Goal: Complete application form

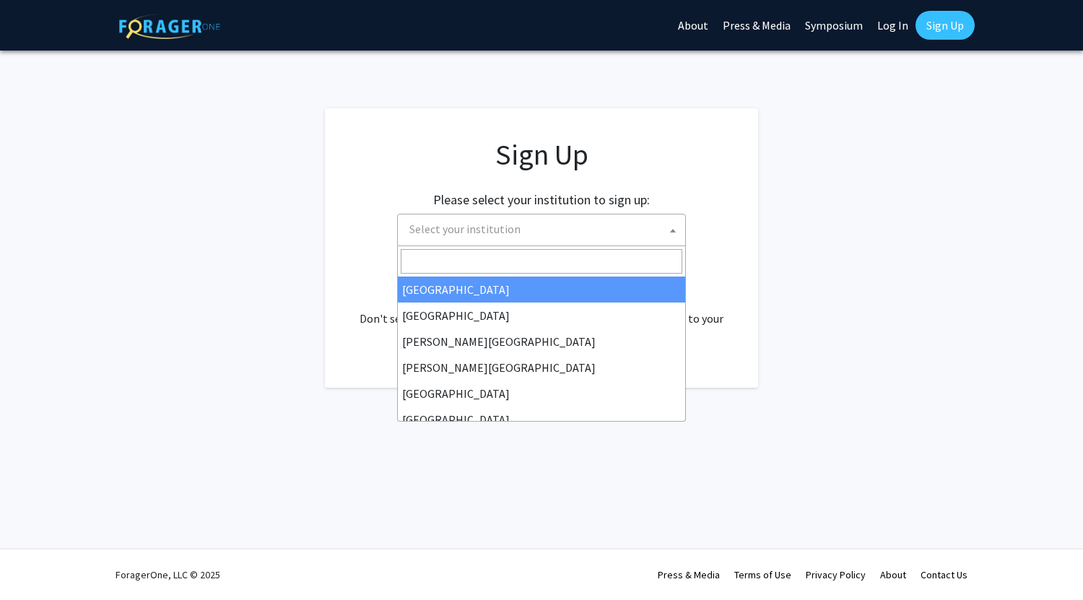
click at [671, 227] on span at bounding box center [673, 230] width 14 height 32
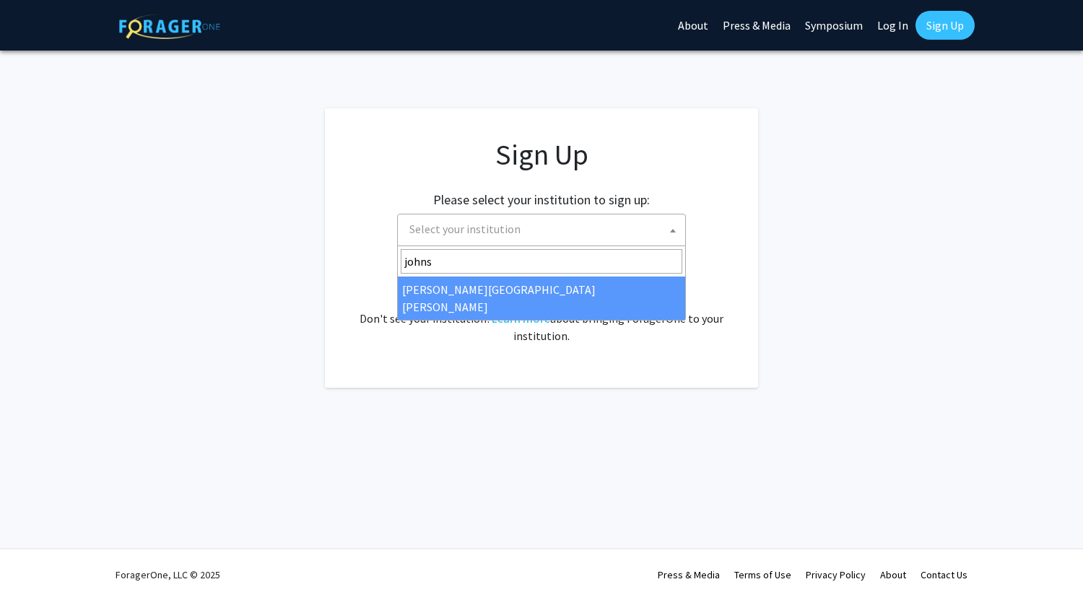
type input "johns"
select select "1"
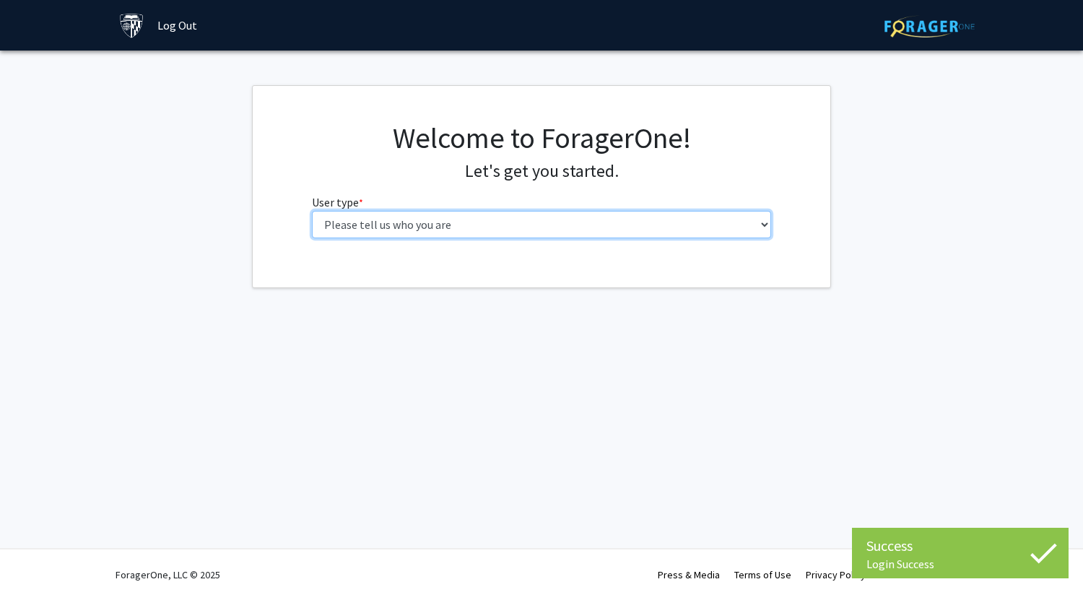
click at [764, 219] on select "Please tell us who you are Undergraduate Student Master's Student Doctoral Cand…" at bounding box center [542, 224] width 460 height 27
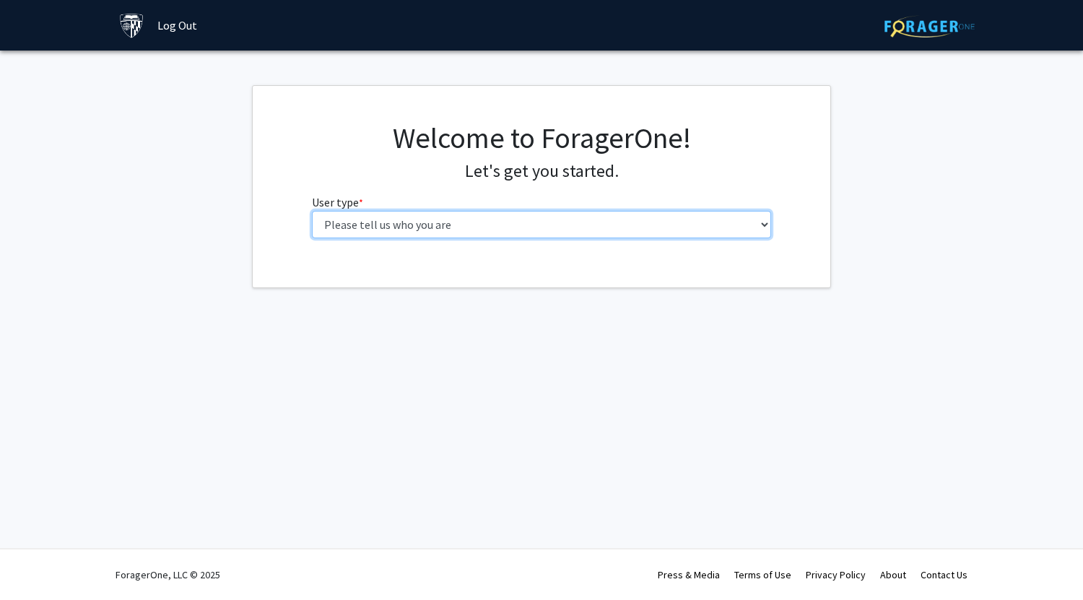
select select "3: doc"
click at [312, 211] on select "Please tell us who you are Undergraduate Student Master's Student Doctoral Cand…" at bounding box center [542, 224] width 460 height 27
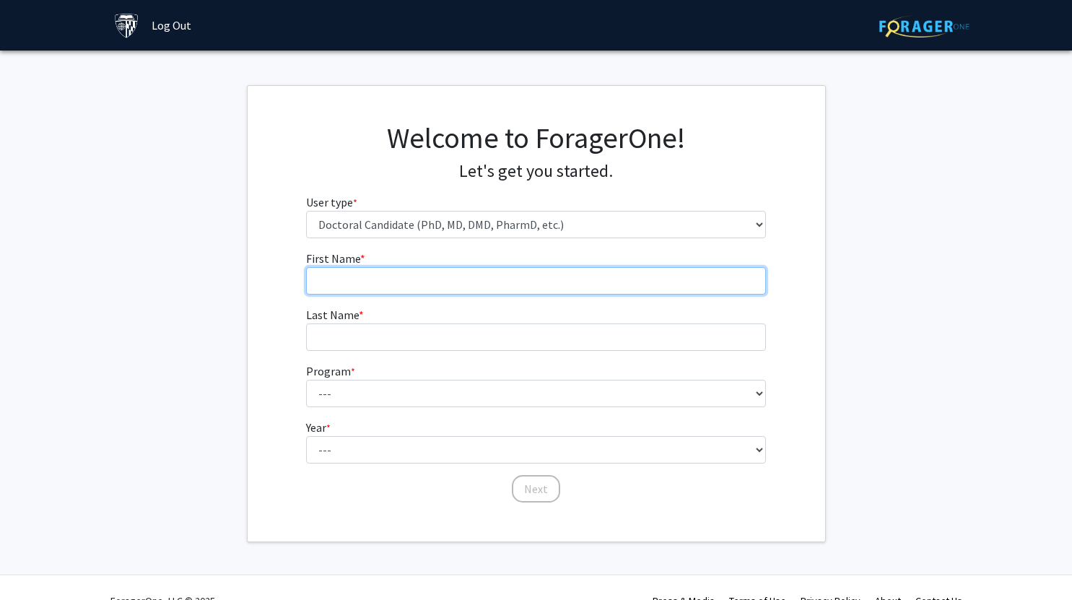
click at [756, 287] on input "First Name * required" at bounding box center [536, 280] width 460 height 27
type input "Gnilane"
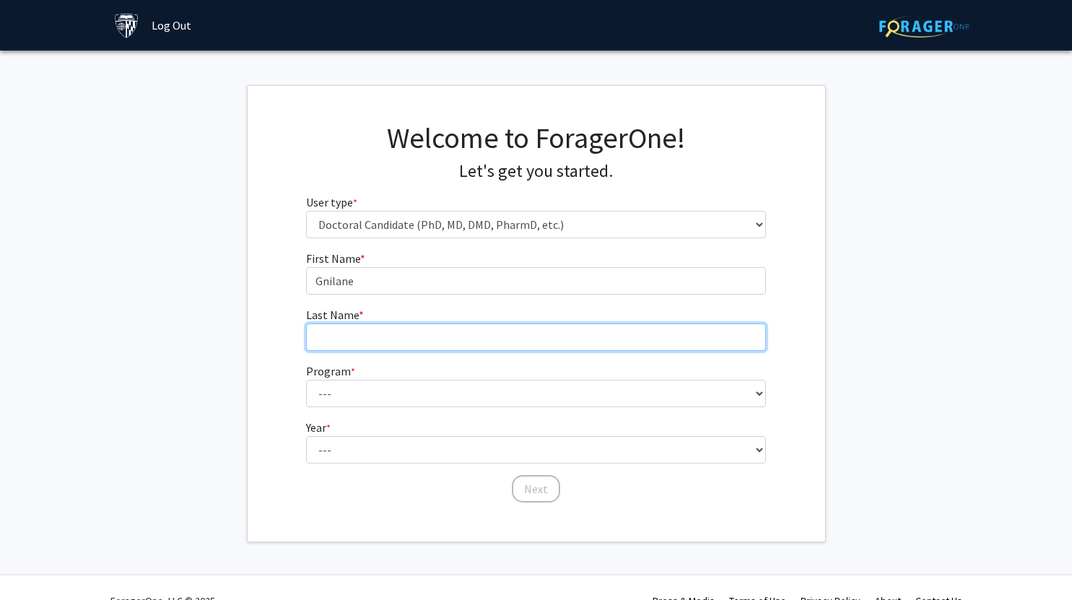
type input "Turpin Nunez"
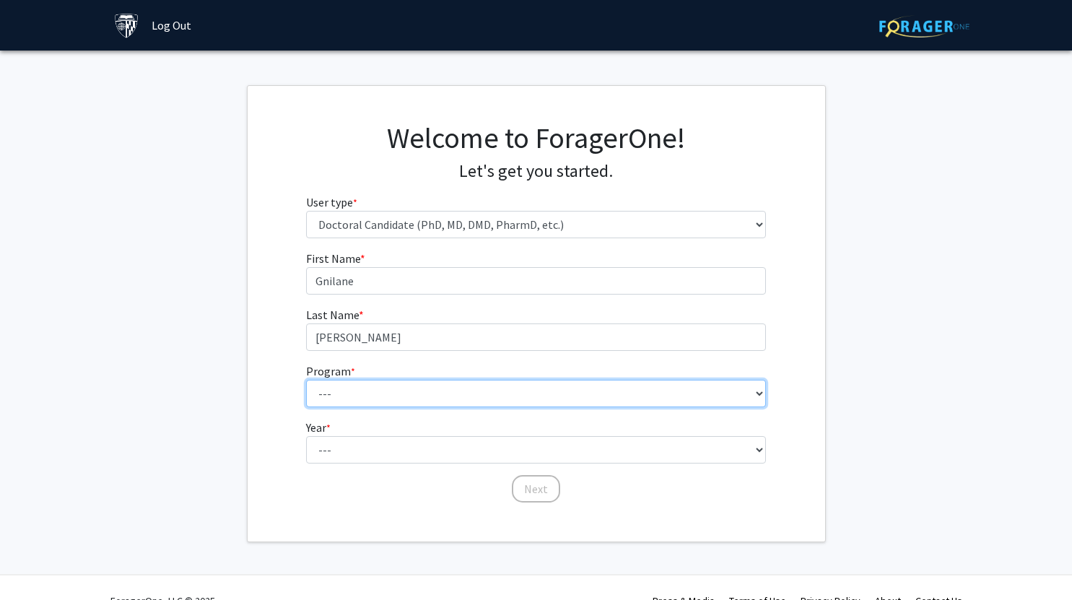
click at [450, 391] on select "--- Adult-Gerontological Acute Care Nurse Practitioner Adult-Gerontological Cri…" at bounding box center [536, 393] width 460 height 27
select select "24: 27"
click at [306, 380] on select "--- Adult-Gerontological Acute Care Nurse Practitioner Adult-Gerontological Cri…" at bounding box center [536, 393] width 460 height 27
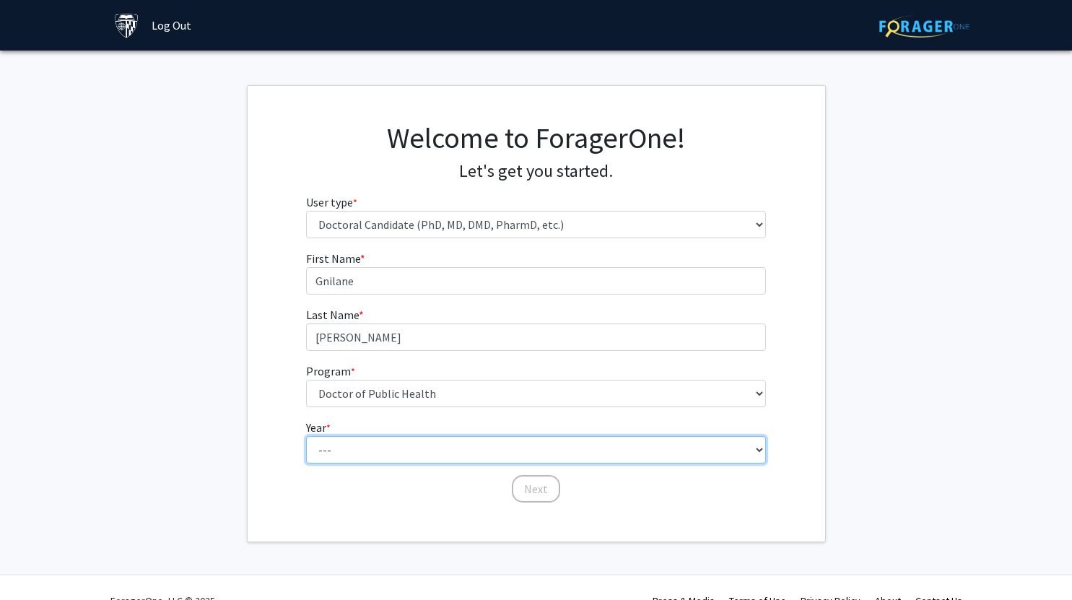
click at [435, 459] on select "--- First Year Second Year Third Year Fourth Year Fifth Year Sixth Year Seventh…" at bounding box center [536, 449] width 460 height 27
select select "1: first_year"
click at [306, 436] on select "--- First Year Second Year Third Year Fourth Year Fifth Year Sixth Year Seventh…" at bounding box center [536, 449] width 460 height 27
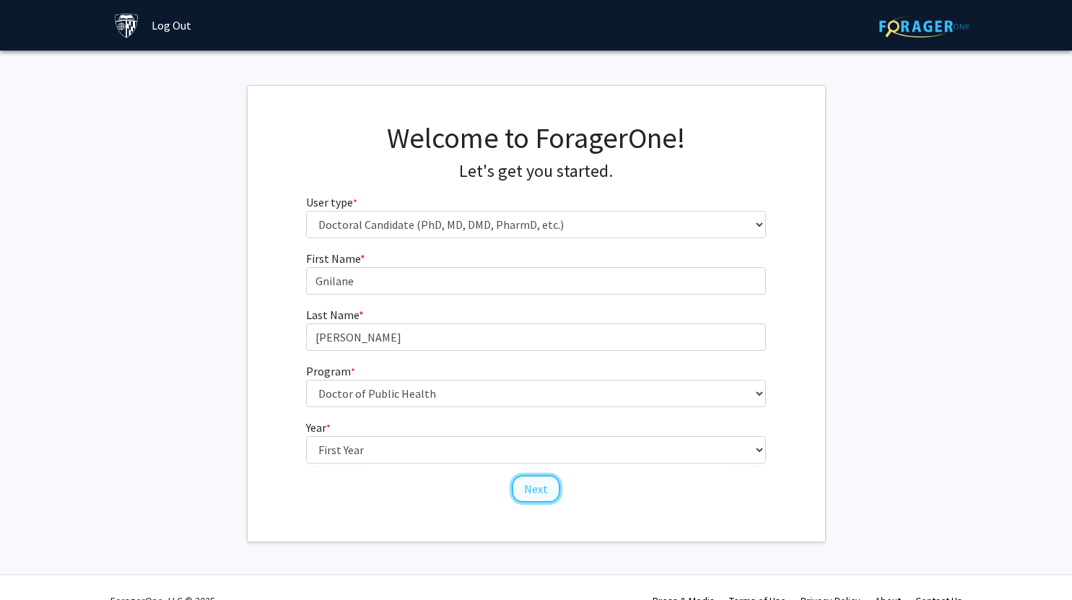
click at [533, 489] on button "Next" at bounding box center [536, 488] width 48 height 27
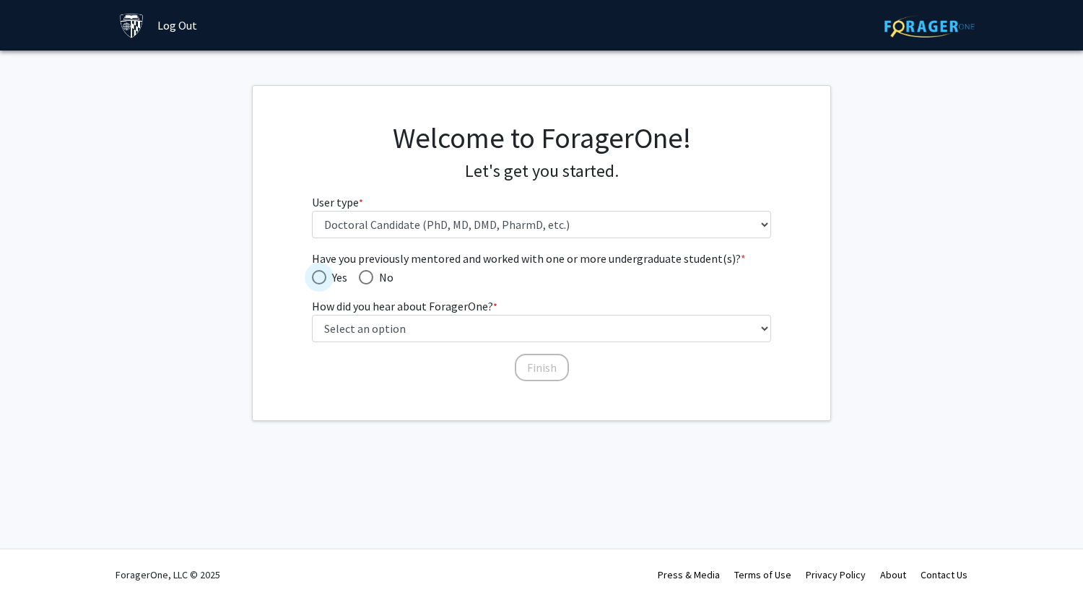
click at [318, 273] on span "Have you previously mentored and worked with one or more undergraduate student(…" at bounding box center [319, 277] width 14 height 14
click at [318, 273] on input "Yes" at bounding box center [319, 277] width 14 height 14
radio input "true"
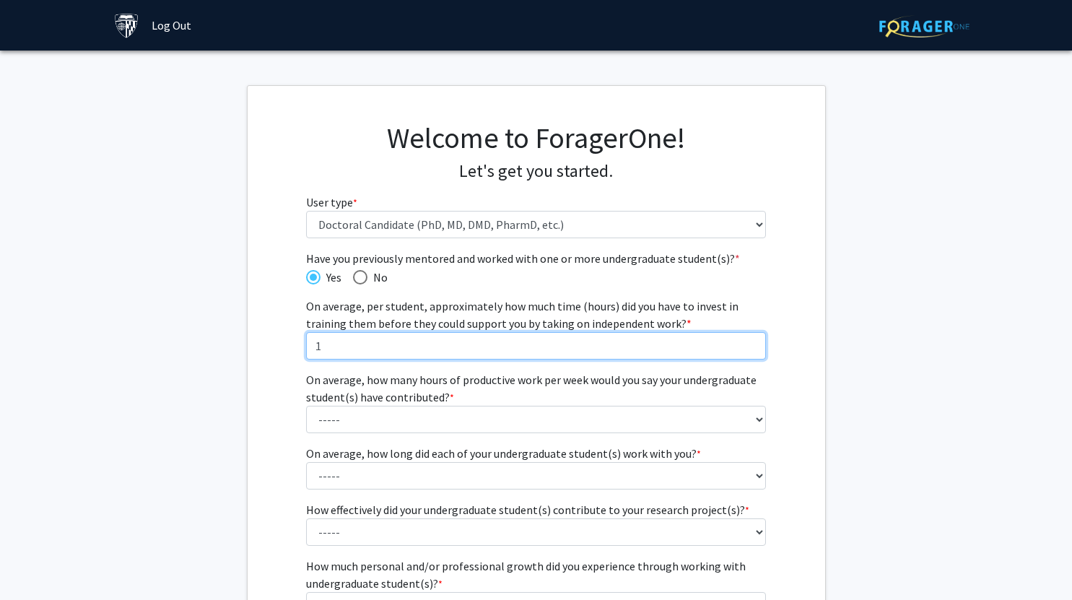
click at [750, 341] on input "1" at bounding box center [536, 345] width 460 height 27
click at [750, 341] on input "2" at bounding box center [536, 345] width 460 height 27
click at [750, 341] on input "3" at bounding box center [536, 345] width 460 height 27
click at [750, 341] on input "4" at bounding box center [536, 345] width 460 height 27
click at [750, 341] on input "5" at bounding box center [536, 345] width 460 height 27
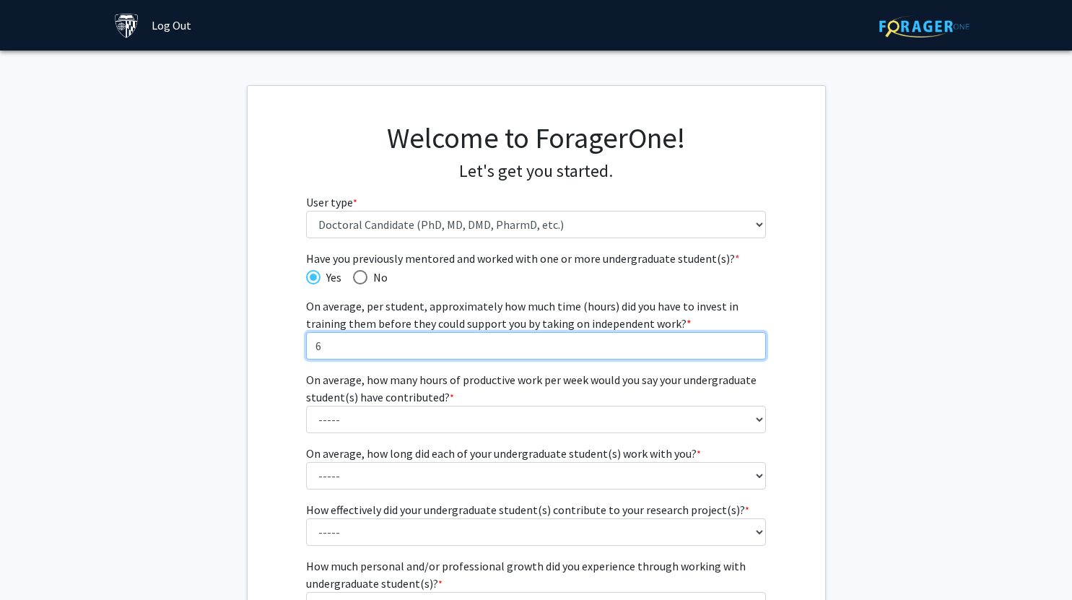
click at [750, 341] on input "6" at bounding box center [536, 345] width 460 height 27
click at [750, 341] on input "7" at bounding box center [536, 345] width 460 height 27
click at [750, 341] on input "8" at bounding box center [536, 345] width 460 height 27
click at [750, 341] on input "9" at bounding box center [536, 345] width 460 height 27
click at [750, 341] on input "10" at bounding box center [536, 345] width 460 height 27
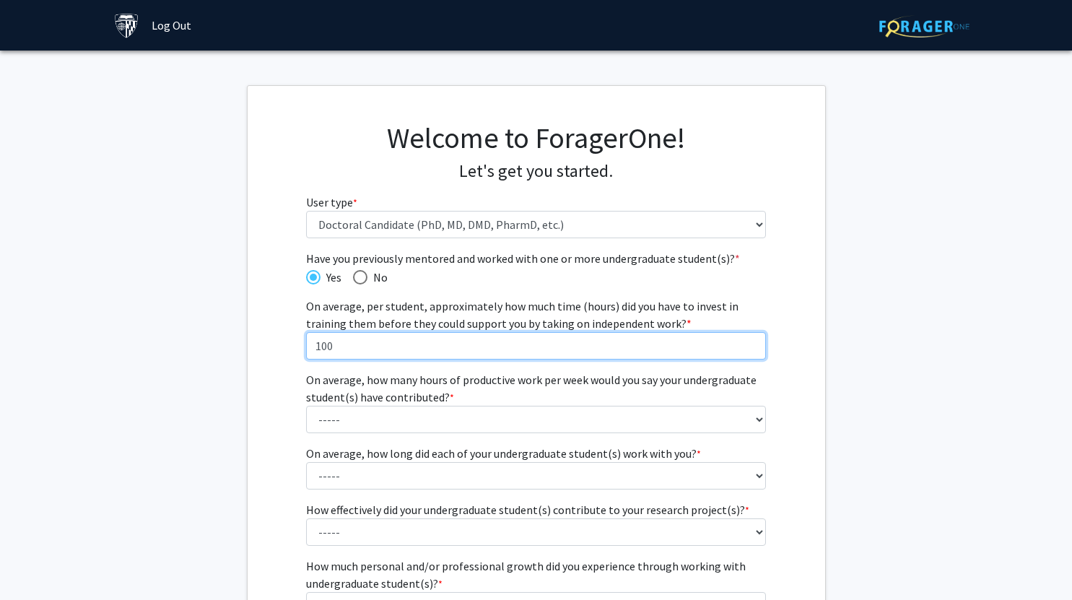
type input "100"
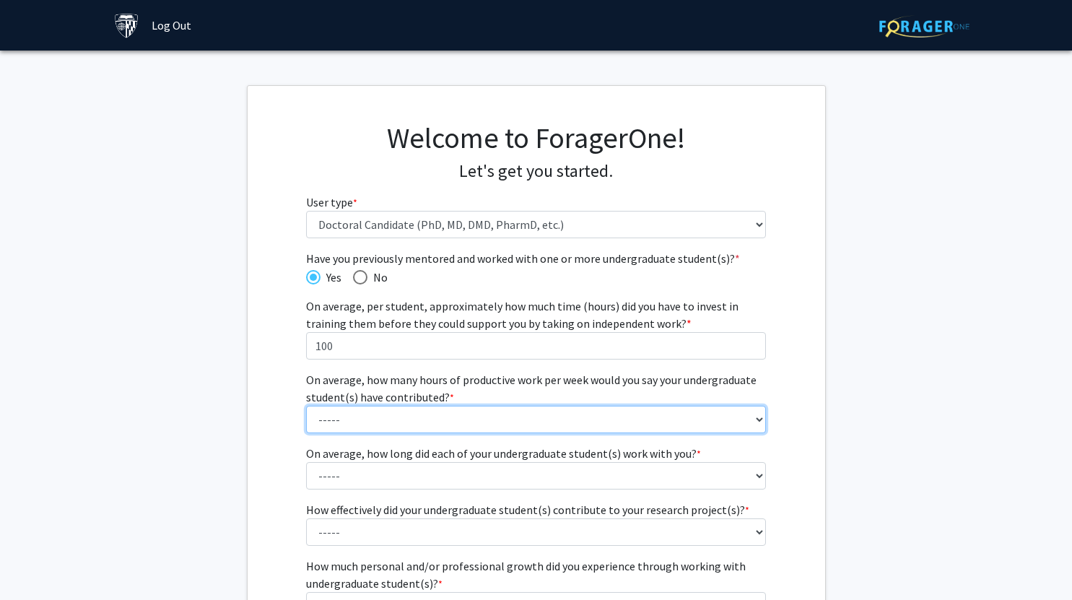
click at [757, 420] on select "----- 1 - 5 hours 6 - 10 hours 11 - 15 hours 16 - 20 hours 21 - 30 hours 31 - 4…" at bounding box center [536, 419] width 460 height 27
select select "1: 1 - 5 hours"
click at [306, 406] on select "----- 1 - 5 hours 6 - 10 hours 11 - 15 hours 16 - 20 hours 21 - 30 hours 31 - 4…" at bounding box center [536, 419] width 460 height 27
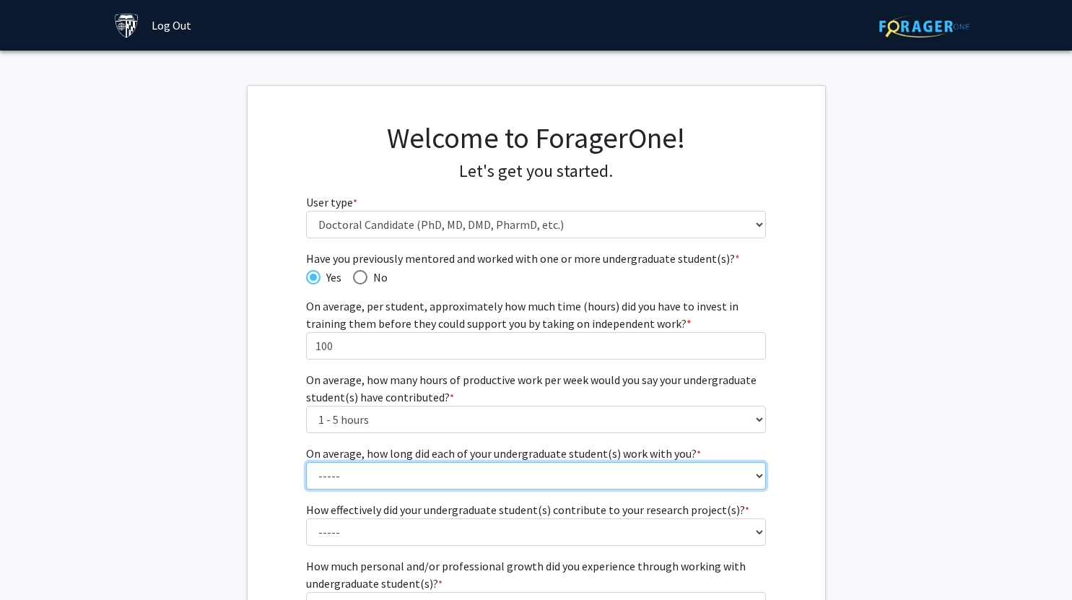
click at [419, 474] on select "----- 1 - 3 months 3 - 6 months 6 months - 1 year 1 - 2 years 2 - 3 years 3 - 4…" at bounding box center [536, 475] width 460 height 27
select select "3: 6 months - 1 year"
click at [306, 462] on select "----- 1 - 3 months 3 - 6 months 6 months - 1 year 1 - 2 years 2 - 3 years 3 - 4…" at bounding box center [536, 475] width 460 height 27
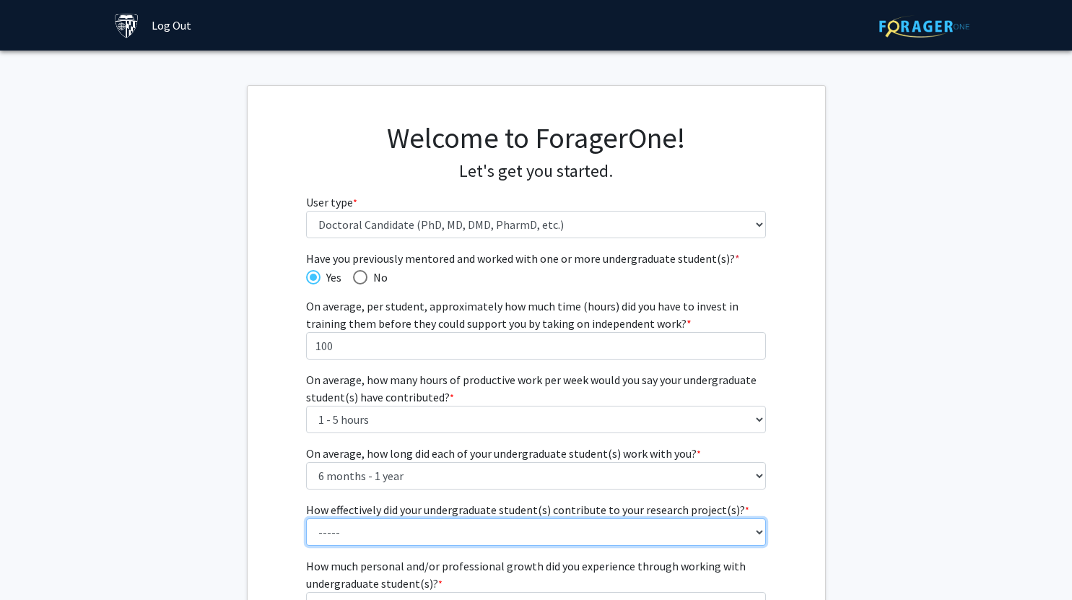
click at [407, 534] on select "----- 1 (Minimally) 2 3 (Moderately) 4 5 (Significantly)" at bounding box center [536, 531] width 460 height 27
select select "3: 3"
click at [306, 518] on select "----- 1 (Minimally) 2 3 (Moderately) 4 5 (Significantly)" at bounding box center [536, 531] width 460 height 27
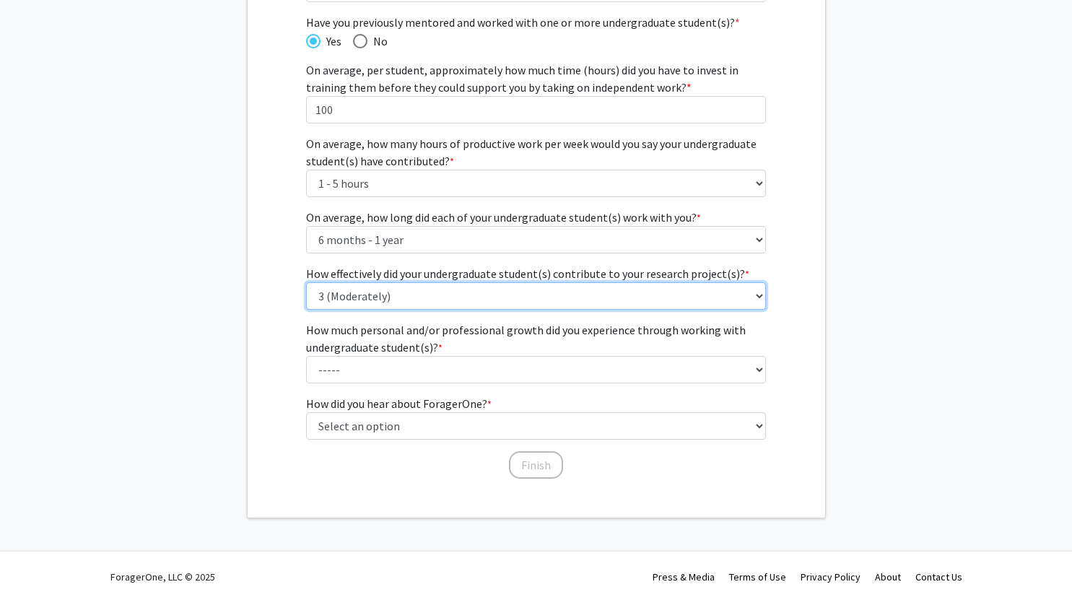
scroll to position [238, 0]
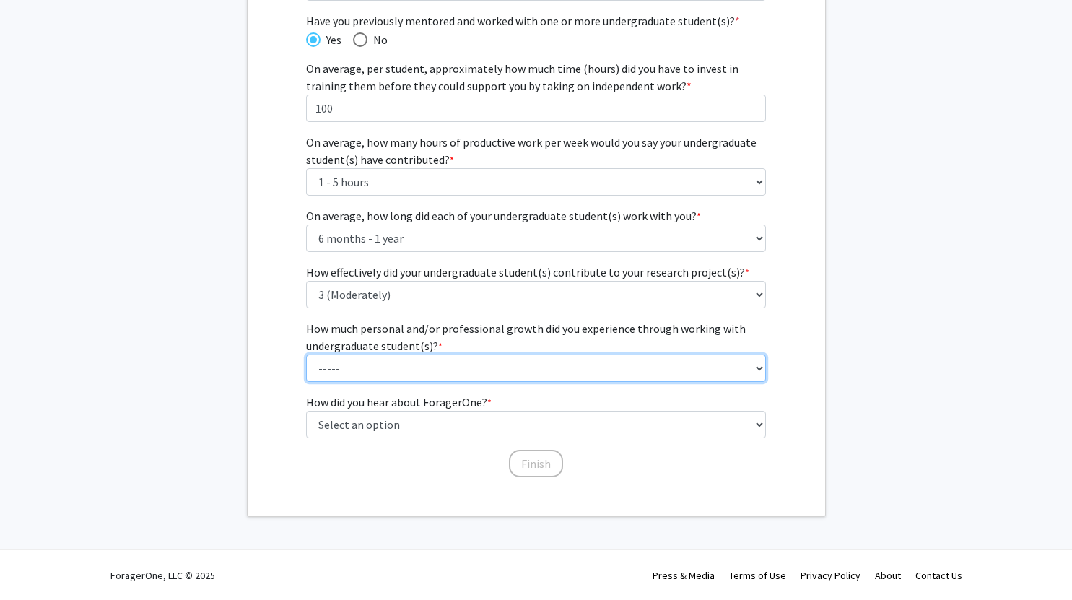
click at [757, 370] on select "----- 1 (Minimal) 2 3 (Moderate) 4 5 (Significant)" at bounding box center [536, 367] width 460 height 27
select select "4: 4"
click at [306, 354] on select "----- 1 (Minimal) 2 3 (Moderate) 4 5 (Significant)" at bounding box center [536, 367] width 460 height 27
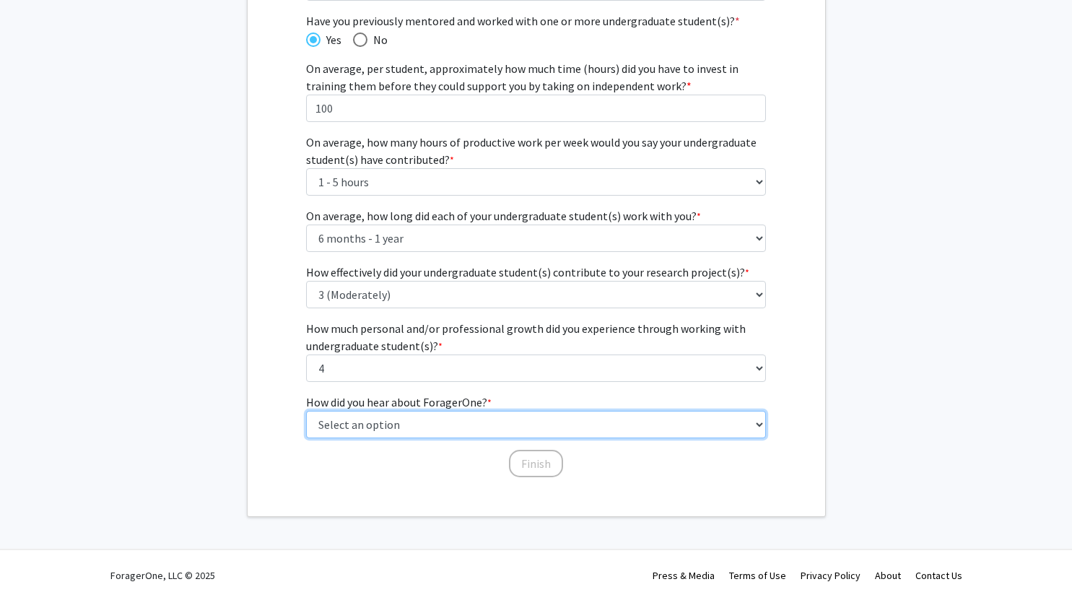
click at [736, 423] on select "Select an option Peer/student recommendation Faculty/staff recommendation Unive…" at bounding box center [536, 424] width 460 height 27
select select "3: university_website"
click at [306, 411] on select "Select an option Peer/student recommendation Faculty/staff recommendation Unive…" at bounding box center [536, 424] width 460 height 27
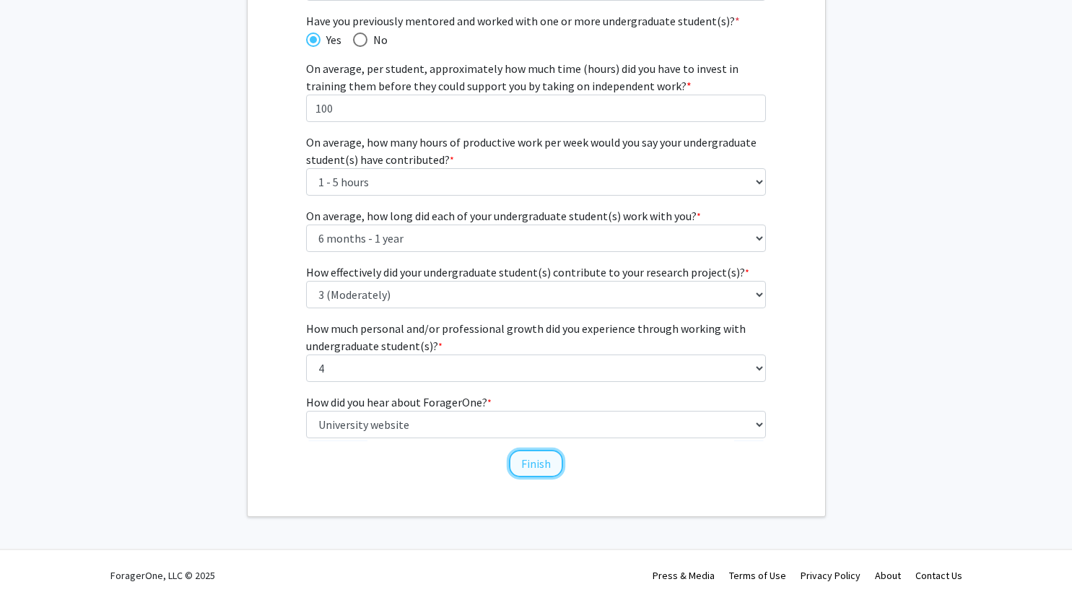
click at [545, 469] on button "Finish" at bounding box center [536, 463] width 54 height 27
